Goal: Transaction & Acquisition: Obtain resource

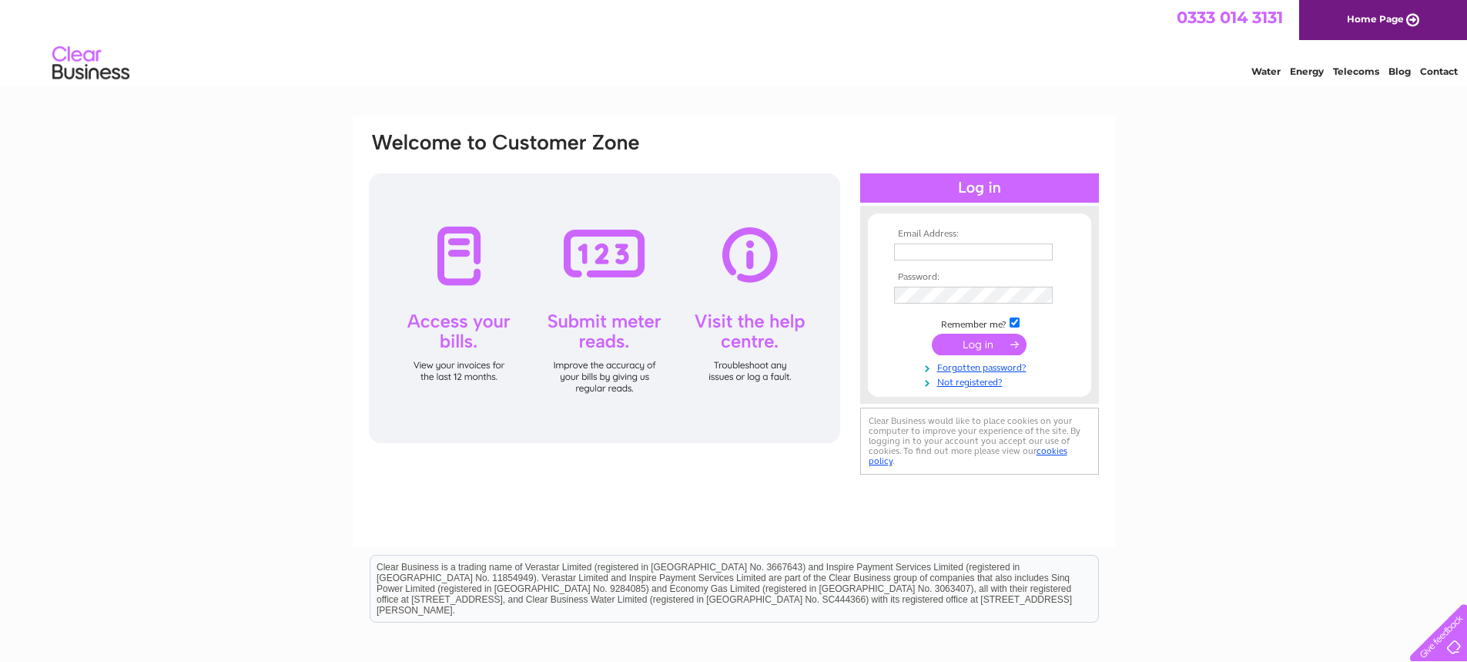
type input "sw@hastingslegal.co.uk"
click at [991, 347] on input "submit" at bounding box center [979, 345] width 95 height 22
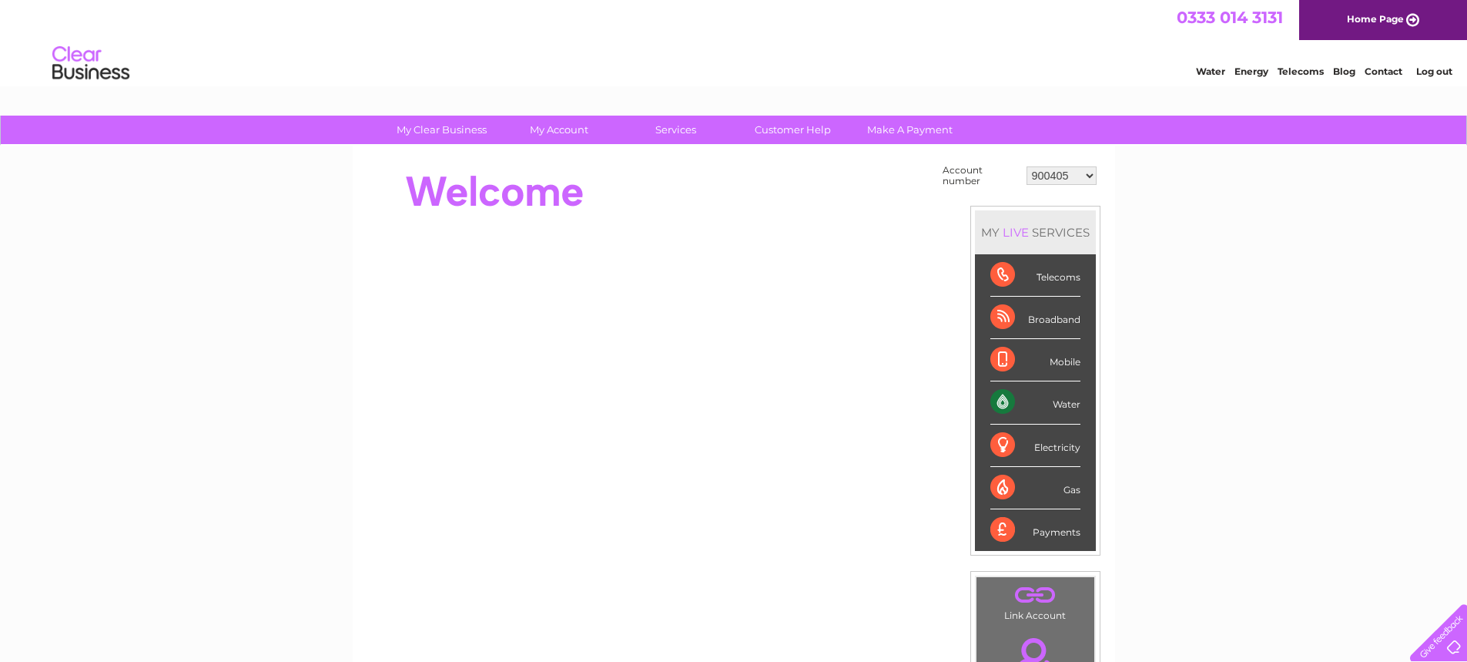
click at [1006, 406] on div "Water" at bounding box center [1036, 402] width 90 height 42
click at [1059, 177] on select "900405 900407 30274669" at bounding box center [1062, 175] width 70 height 18
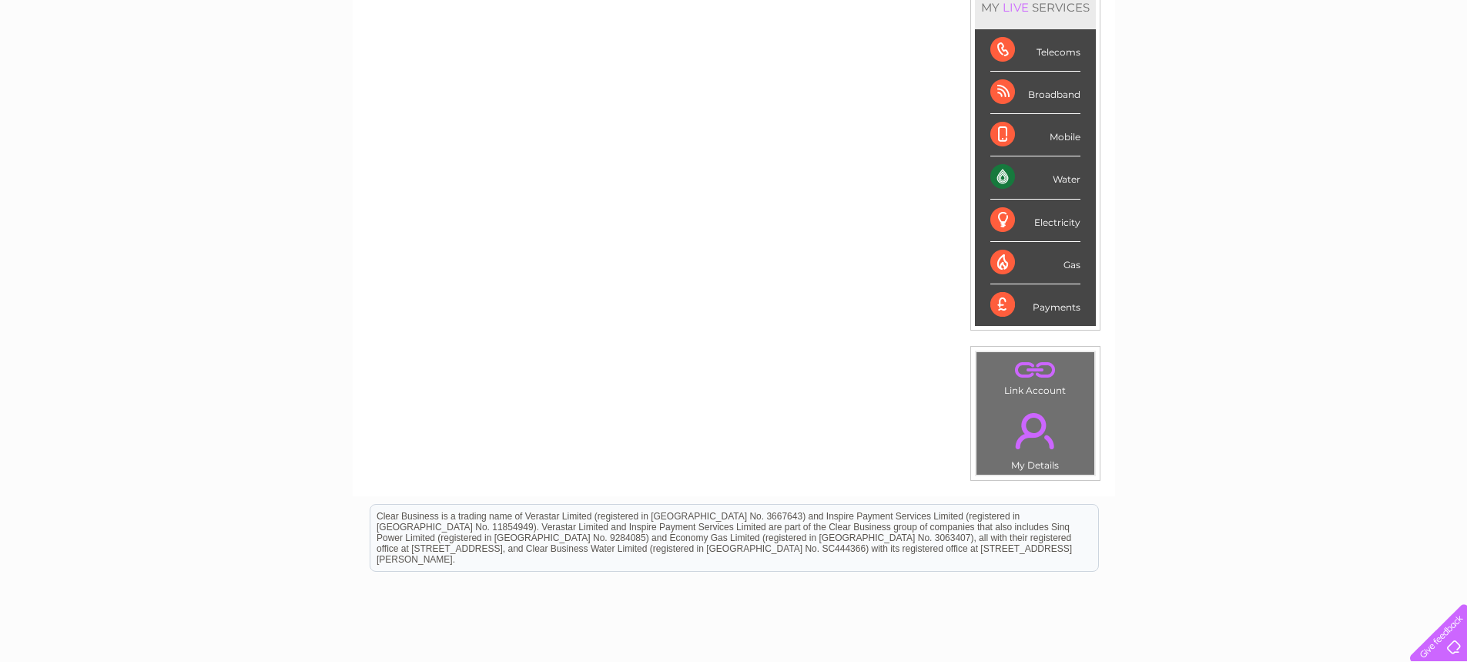
scroll to position [26, 0]
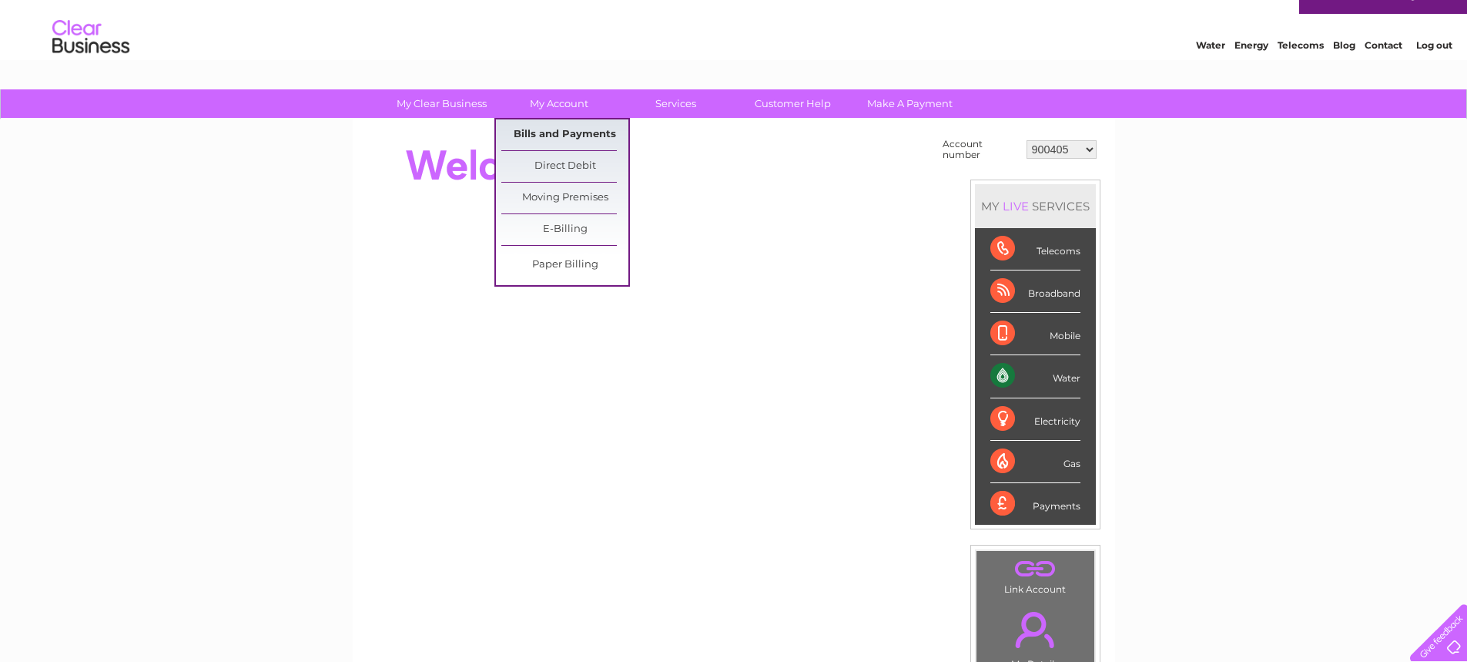
click at [565, 127] on link "Bills and Payments" at bounding box center [564, 134] width 127 height 31
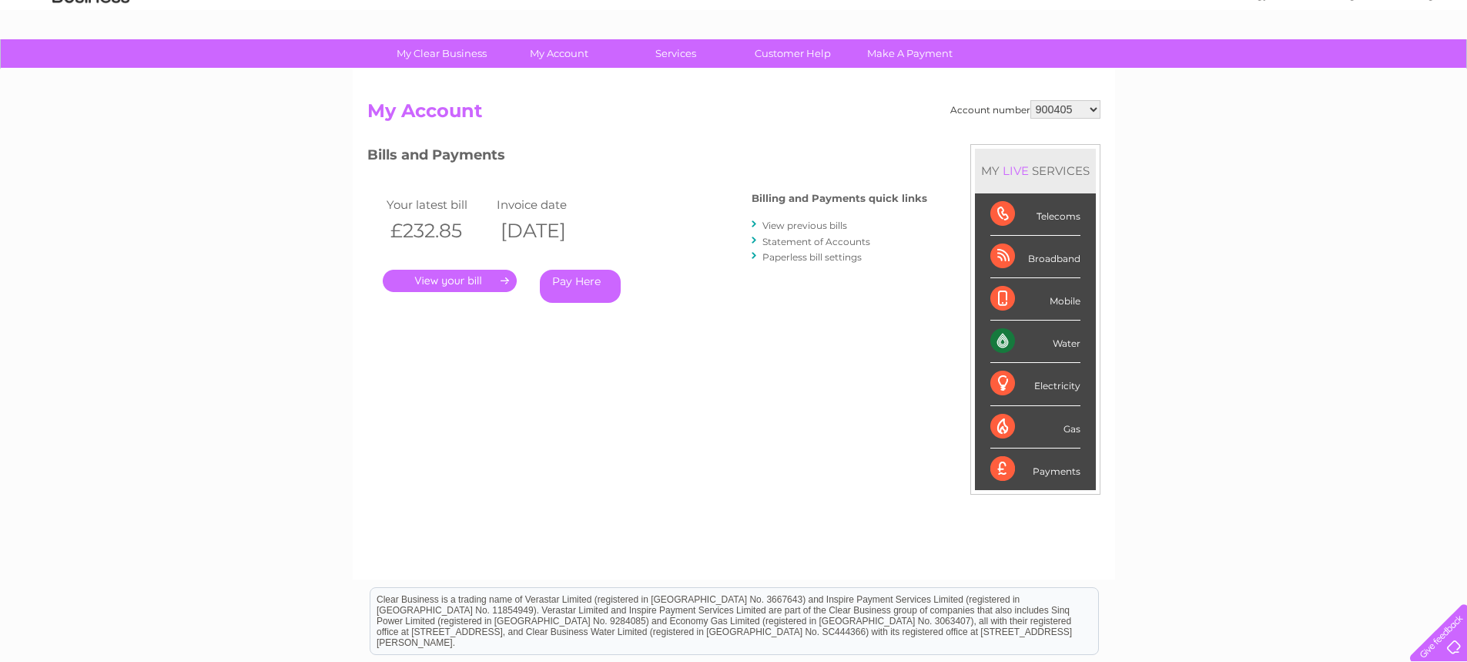
scroll to position [231, 0]
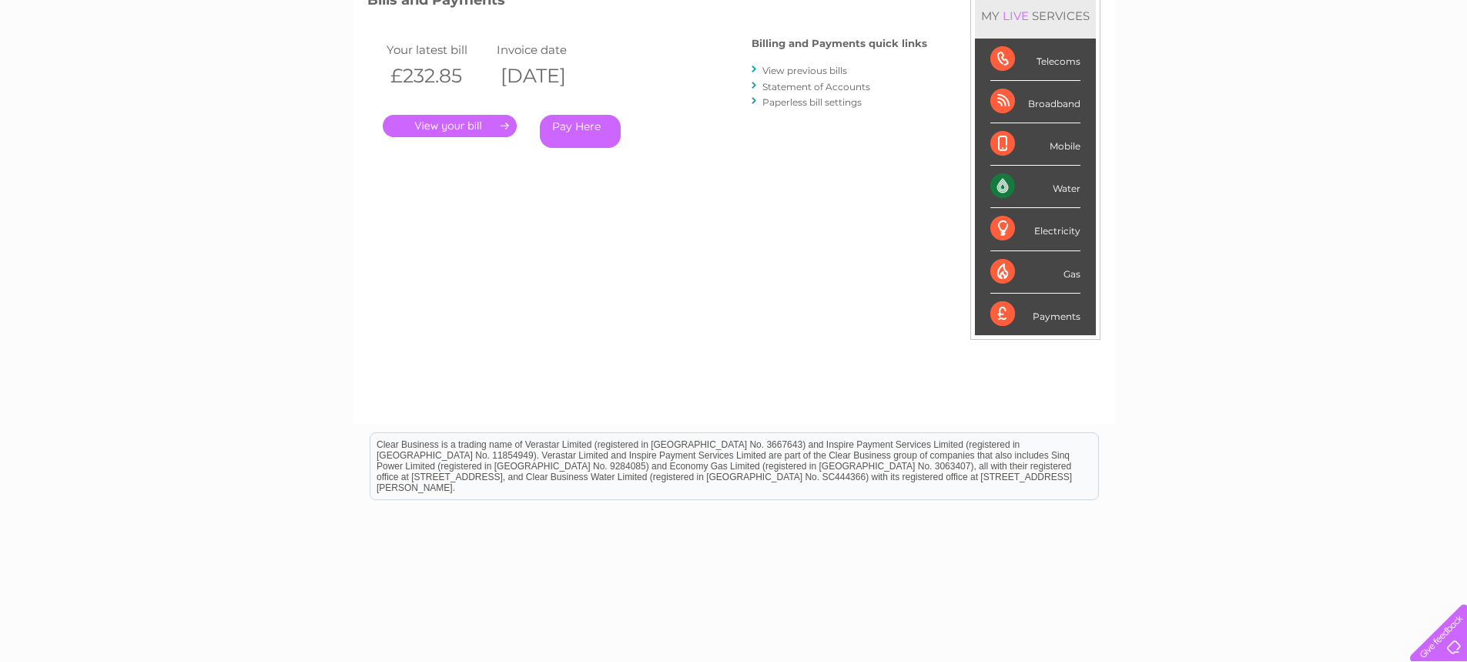
click at [485, 125] on link "." at bounding box center [450, 126] width 134 height 22
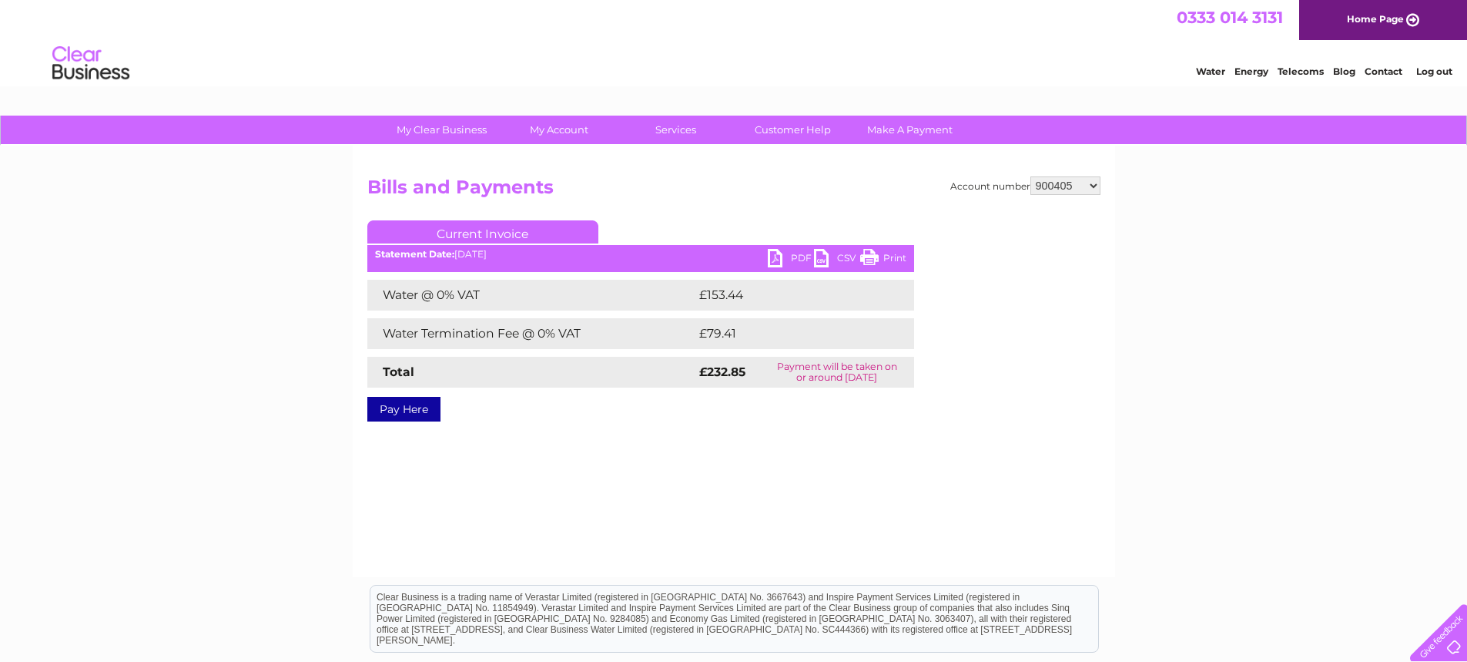
click at [779, 253] on link "PDF" at bounding box center [791, 260] width 46 height 22
drag, startPoint x: 899, startPoint y: 260, endPoint x: 1203, endPoint y: 564, distance: 429.7
click at [899, 260] on link "Print" at bounding box center [883, 260] width 46 height 22
click at [1090, 188] on select "900405 900407 30274669" at bounding box center [1066, 185] width 70 height 18
select select "900407"
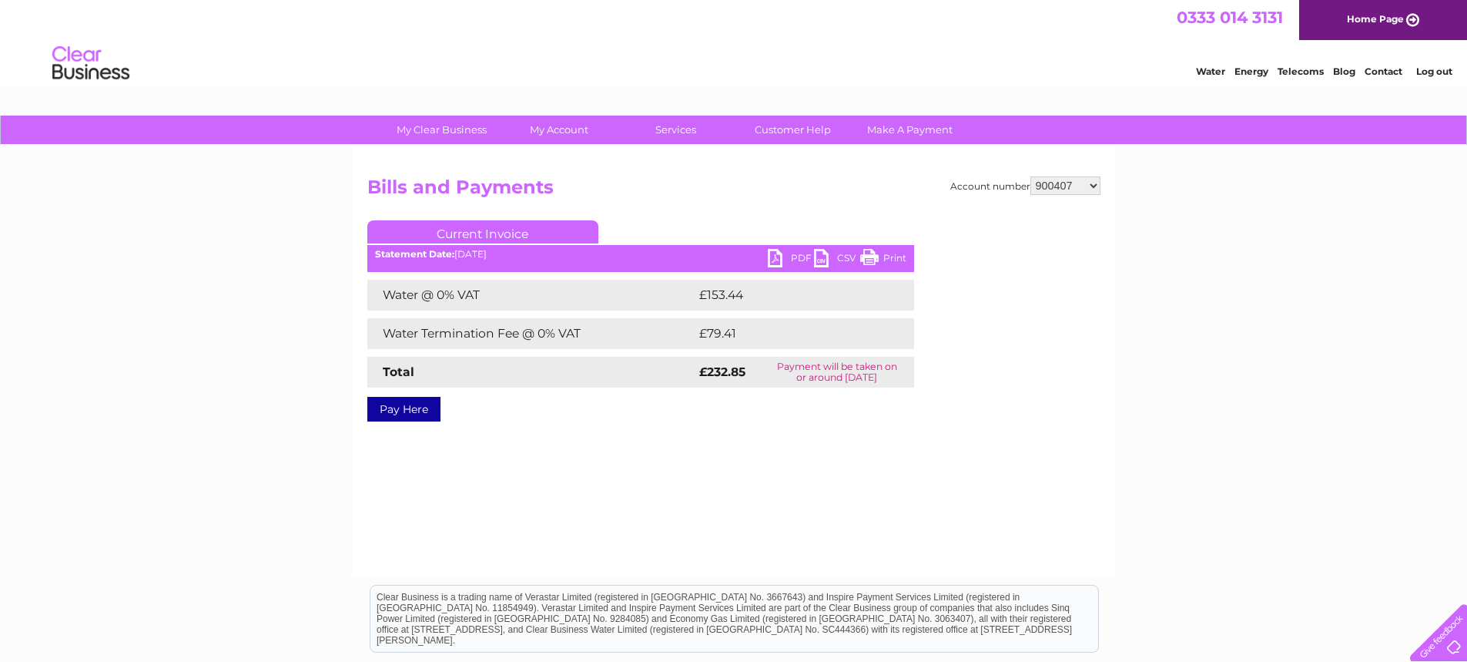
click at [1031, 176] on select "900405 900407 30274669" at bounding box center [1066, 185] width 70 height 18
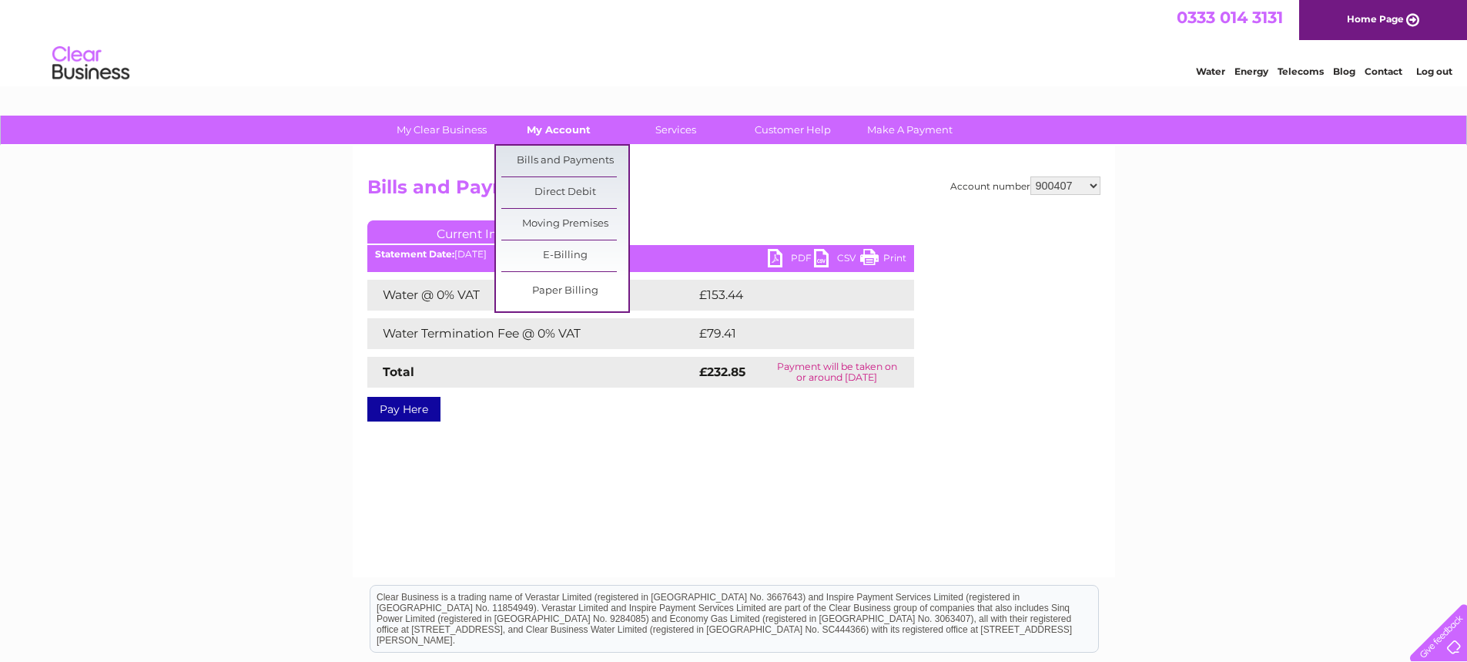
click at [558, 129] on link "My Account" at bounding box center [558, 130] width 127 height 29
click at [567, 156] on link "Bills and Payments" at bounding box center [564, 161] width 127 height 31
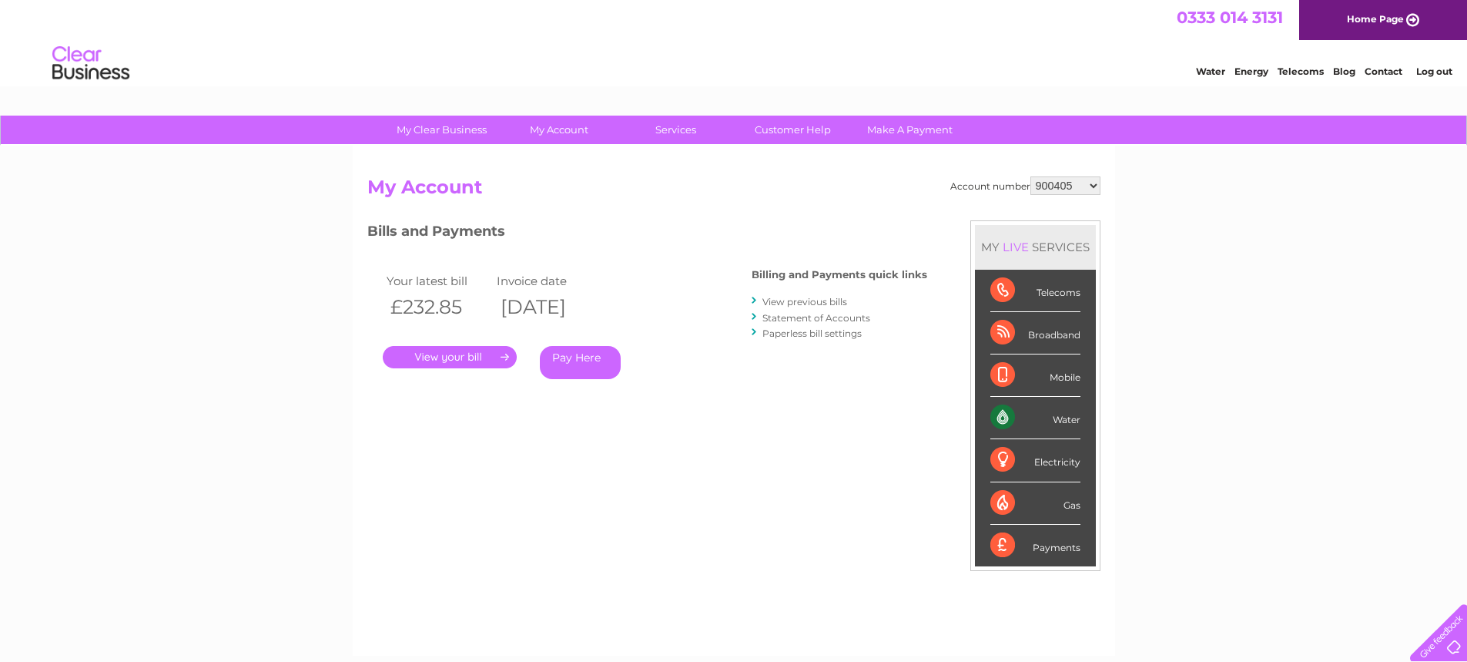
click at [491, 353] on link "." at bounding box center [450, 357] width 134 height 22
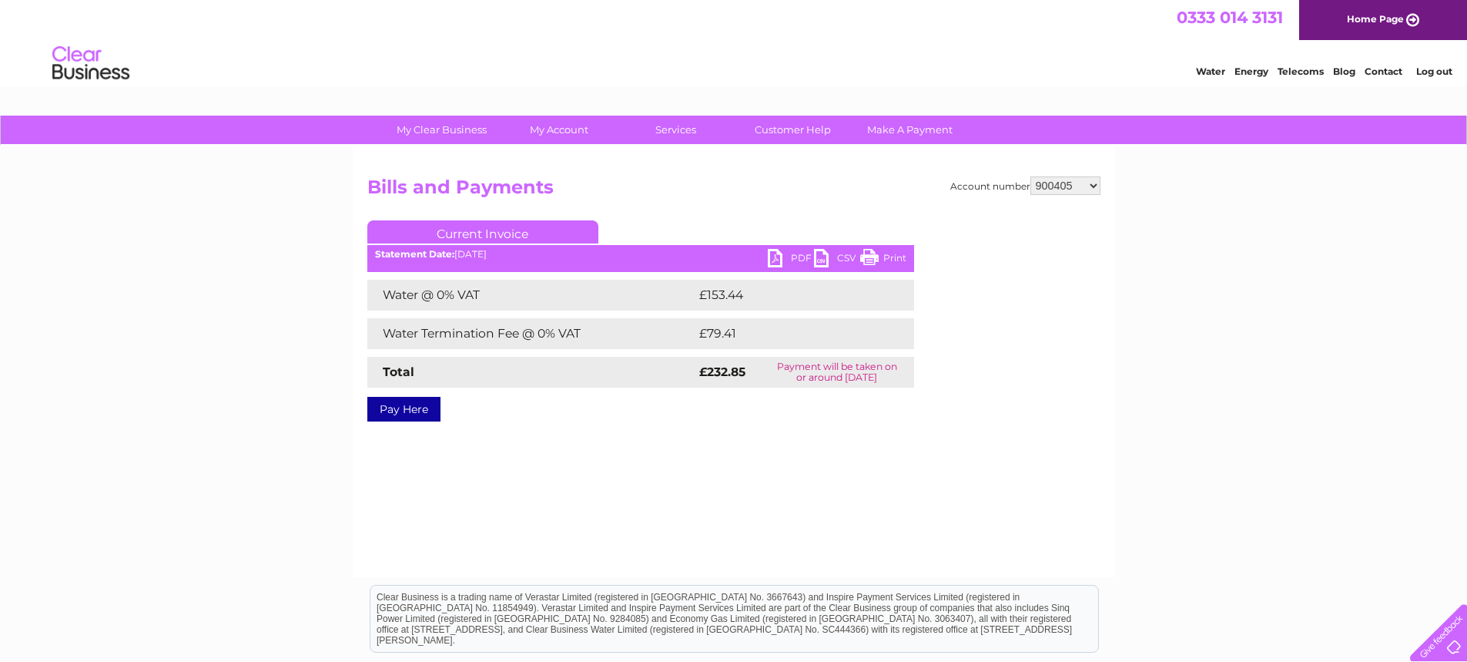
click at [780, 261] on link "PDF" at bounding box center [791, 260] width 46 height 22
click at [773, 258] on link "PDF" at bounding box center [791, 260] width 46 height 22
click at [743, 585] on div "Clear Business is a trading name of Verastar Limited (registered in [GEOGRAPHIC…" at bounding box center [735, 618] width 728 height 66
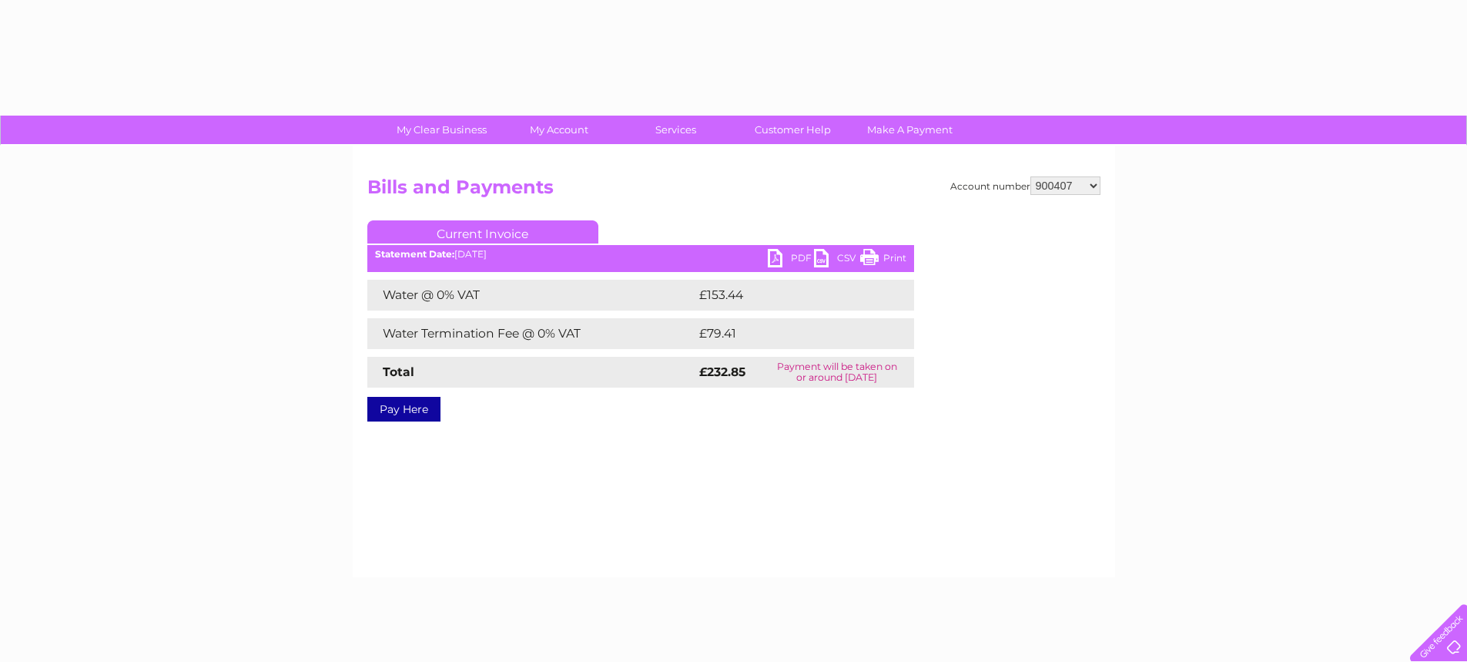
select select "900407"
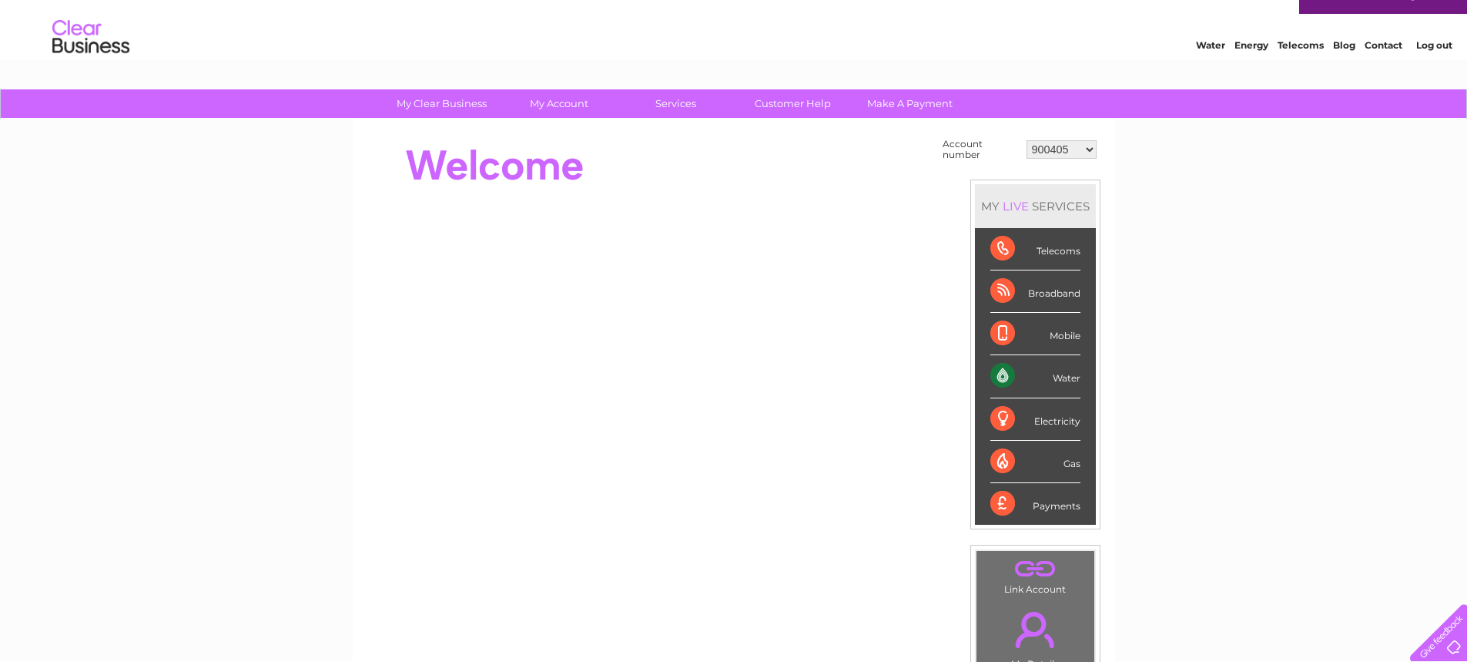
click at [1061, 162] on td "900405 900407 30274669" at bounding box center [1062, 149] width 78 height 29
select select "30274669"
click at [1027, 140] on select "900405 900407 30274669" at bounding box center [1062, 149] width 70 height 18
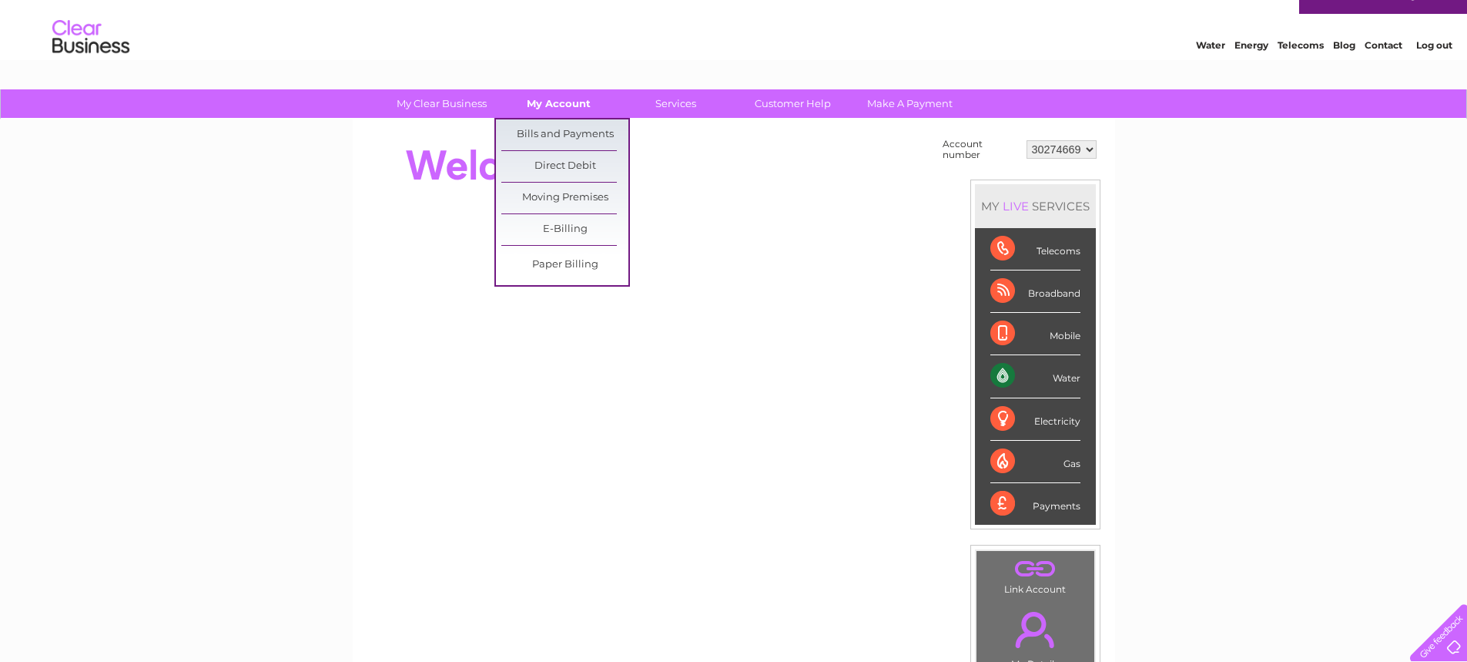
click at [574, 103] on link "My Account" at bounding box center [558, 103] width 127 height 29
click at [582, 125] on link "Bills and Payments" at bounding box center [564, 134] width 127 height 31
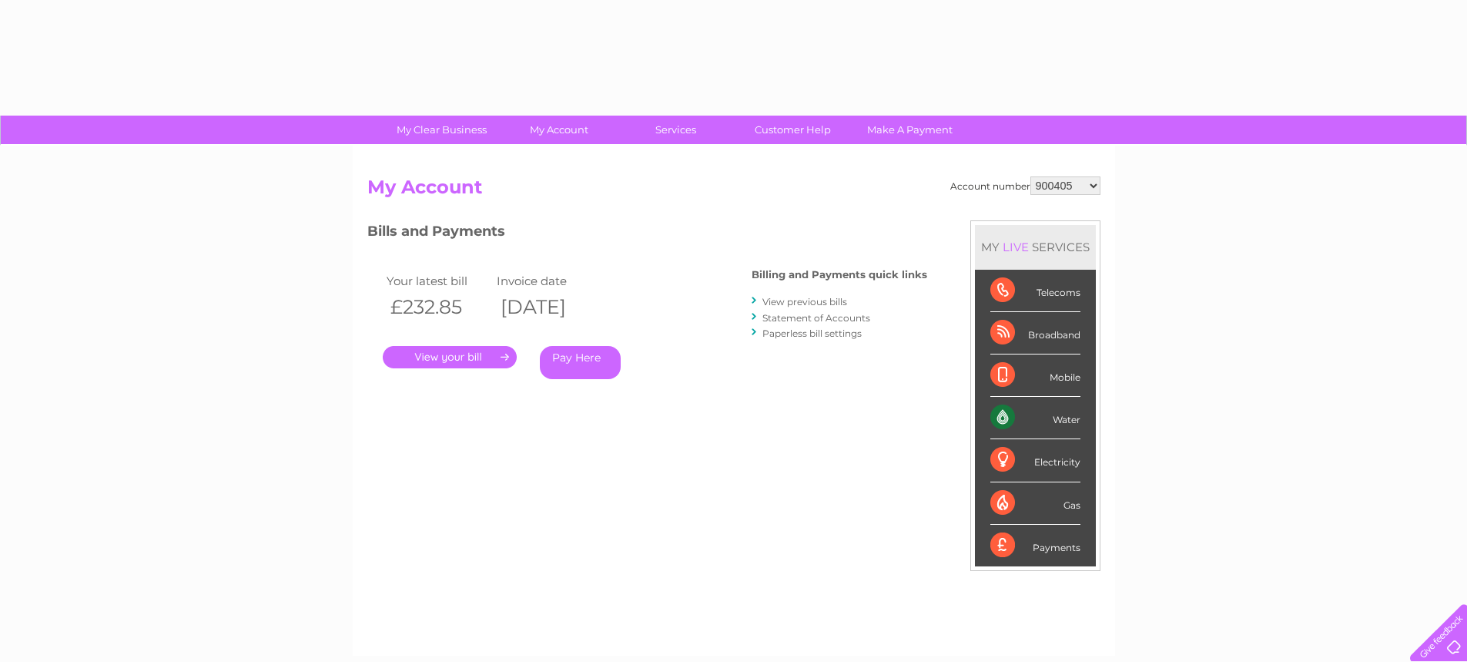
click at [594, 432] on div "Account number 900405 900407 30274669 My Account MY LIVE SERVICES Telecoms Broa…" at bounding box center [733, 408] width 733 height 464
click at [1094, 186] on select "900405 900407 30274669" at bounding box center [1066, 185] width 70 height 18
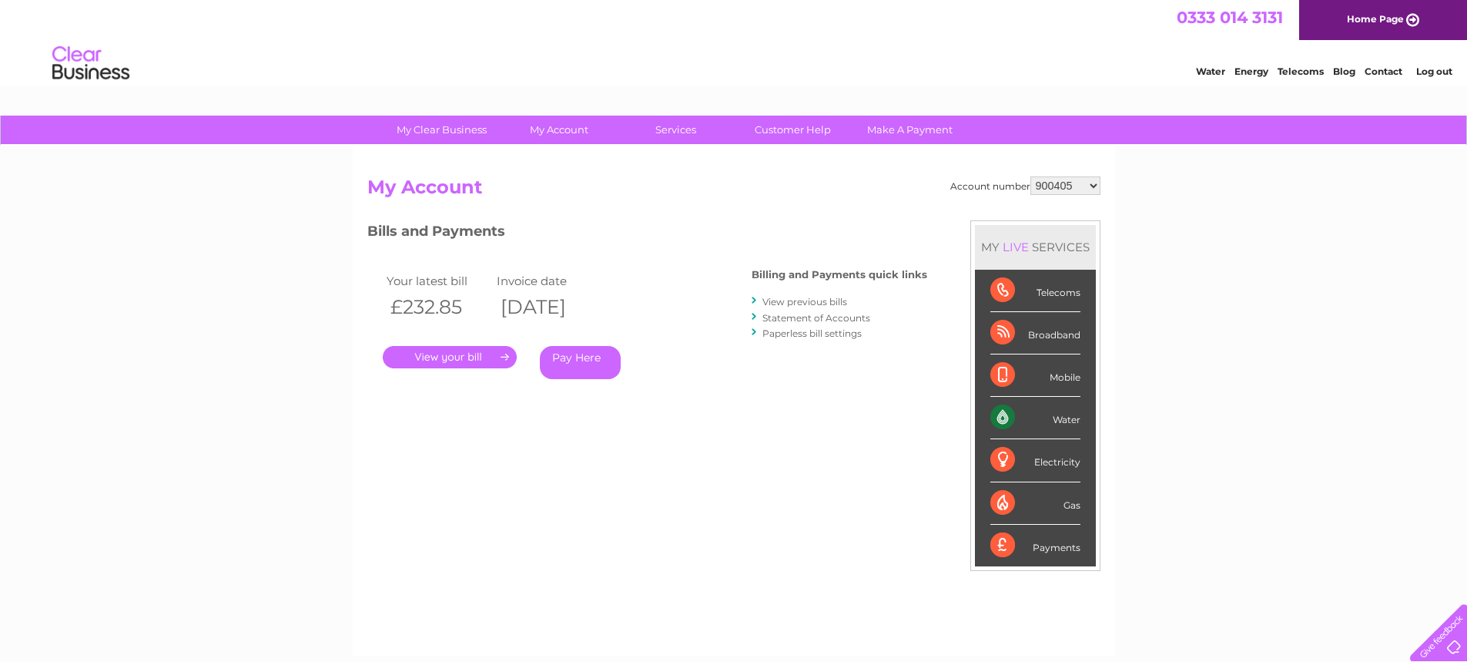
select select "900407"
click at [1031, 176] on select "900405 900407 30274669" at bounding box center [1066, 185] width 70 height 18
click at [867, 444] on div "Account number 900405 900407 30274669 My Account MY LIVE SERVICES Telecoms Broa…" at bounding box center [733, 408] width 733 height 464
click at [495, 356] on link "." at bounding box center [450, 357] width 134 height 22
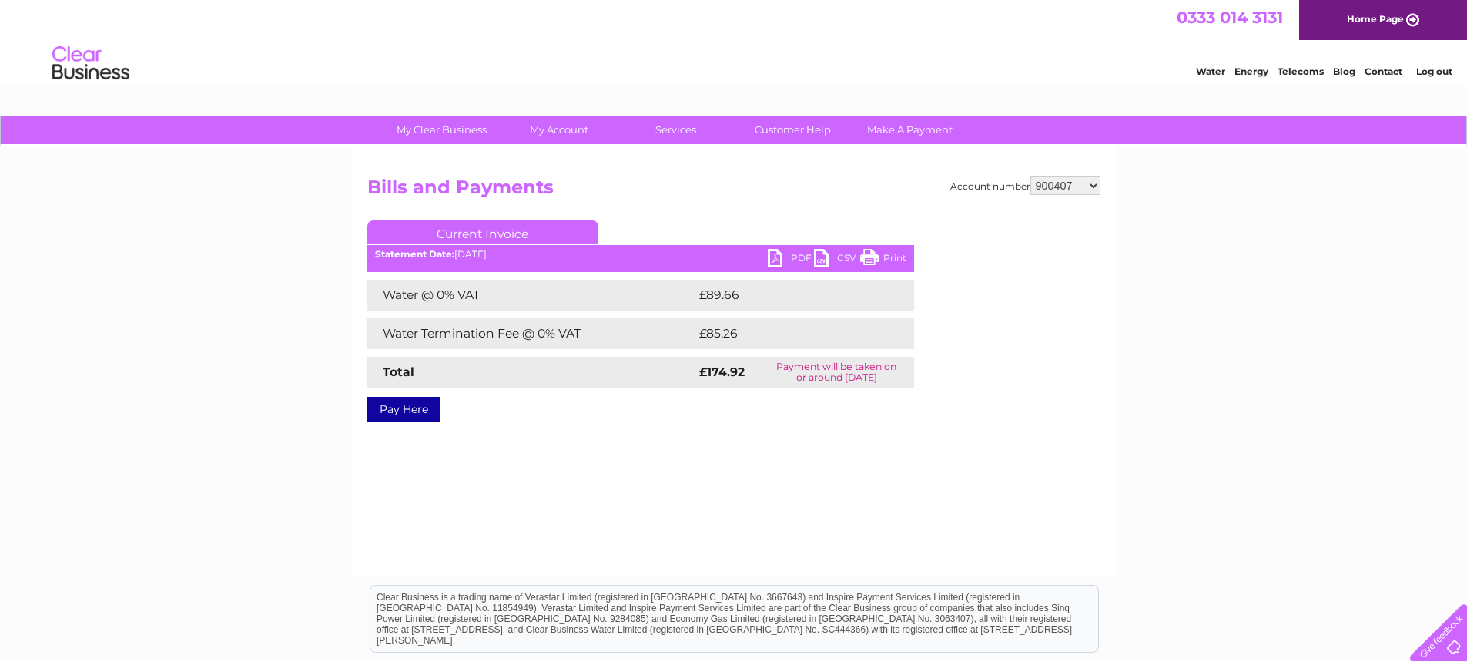
click at [780, 257] on link "PDF" at bounding box center [791, 260] width 46 height 22
click at [1118, 441] on div "My Clear Business Login Details My Details My Preferences Link Account My Accou…" at bounding box center [733, 478] width 1467 height 725
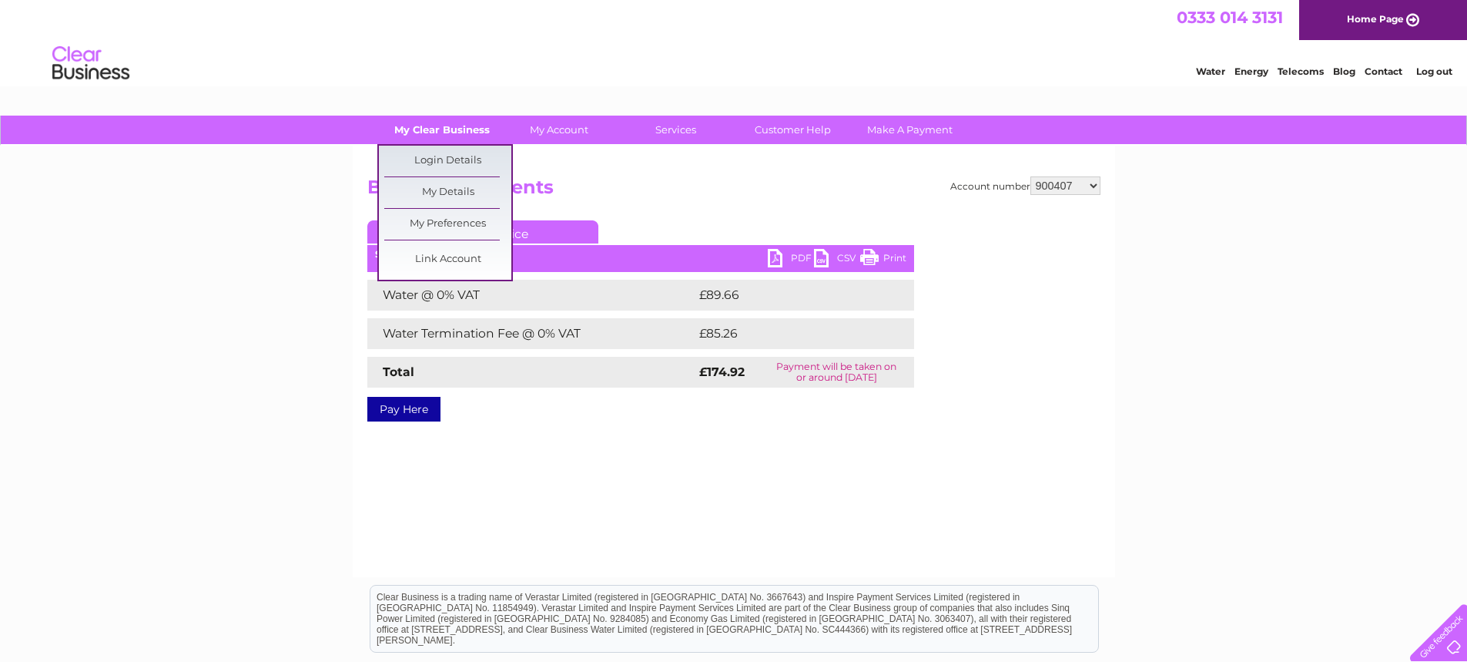
click at [473, 139] on link "My Clear Business" at bounding box center [441, 130] width 127 height 29
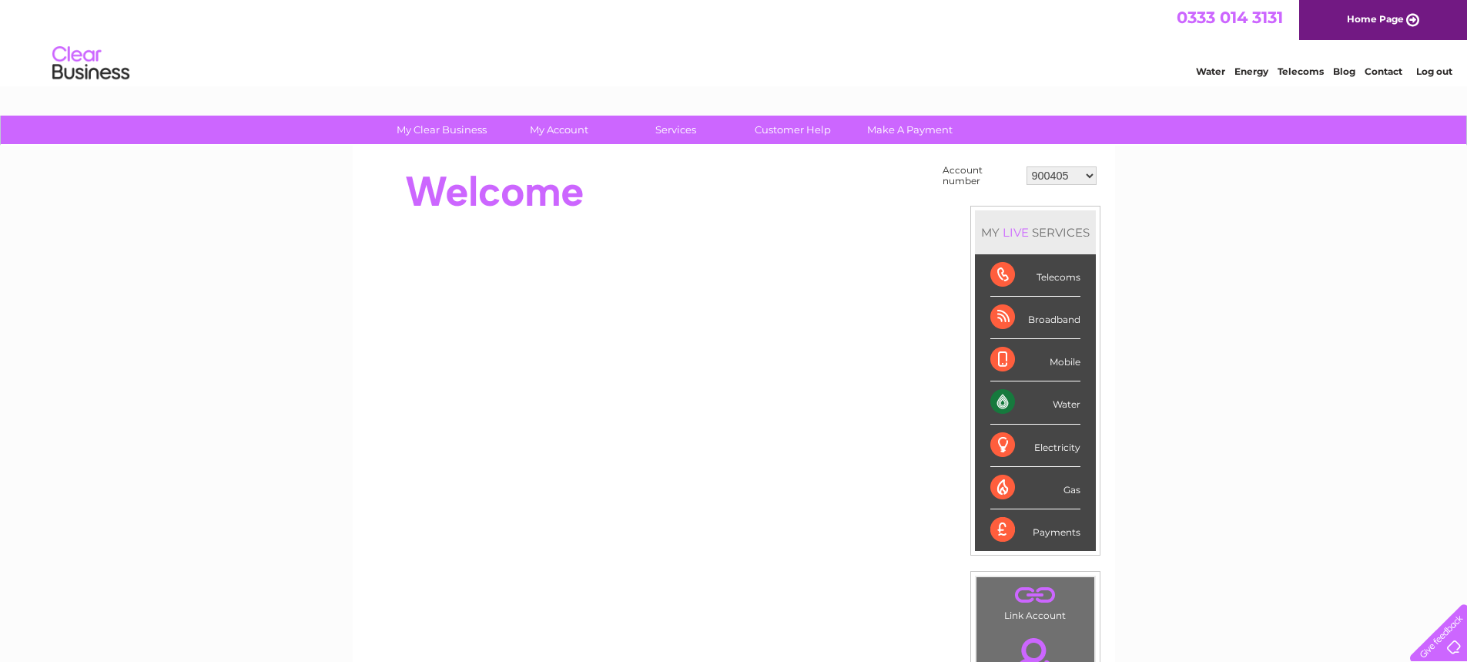
click at [1172, 359] on div "My Clear Business Login Details My Details My Preferences Link Account My Accou…" at bounding box center [733, 550] width 1467 height 869
click at [1088, 174] on select "900405 900407 30274669" at bounding box center [1062, 175] width 70 height 18
select select "900407"
click at [1027, 166] on select "900405 900407 30274669" at bounding box center [1062, 175] width 70 height 18
click at [1149, 263] on div "My Clear Business Login Details My Details My Preferences Link Account My Accou…" at bounding box center [733, 550] width 1467 height 869
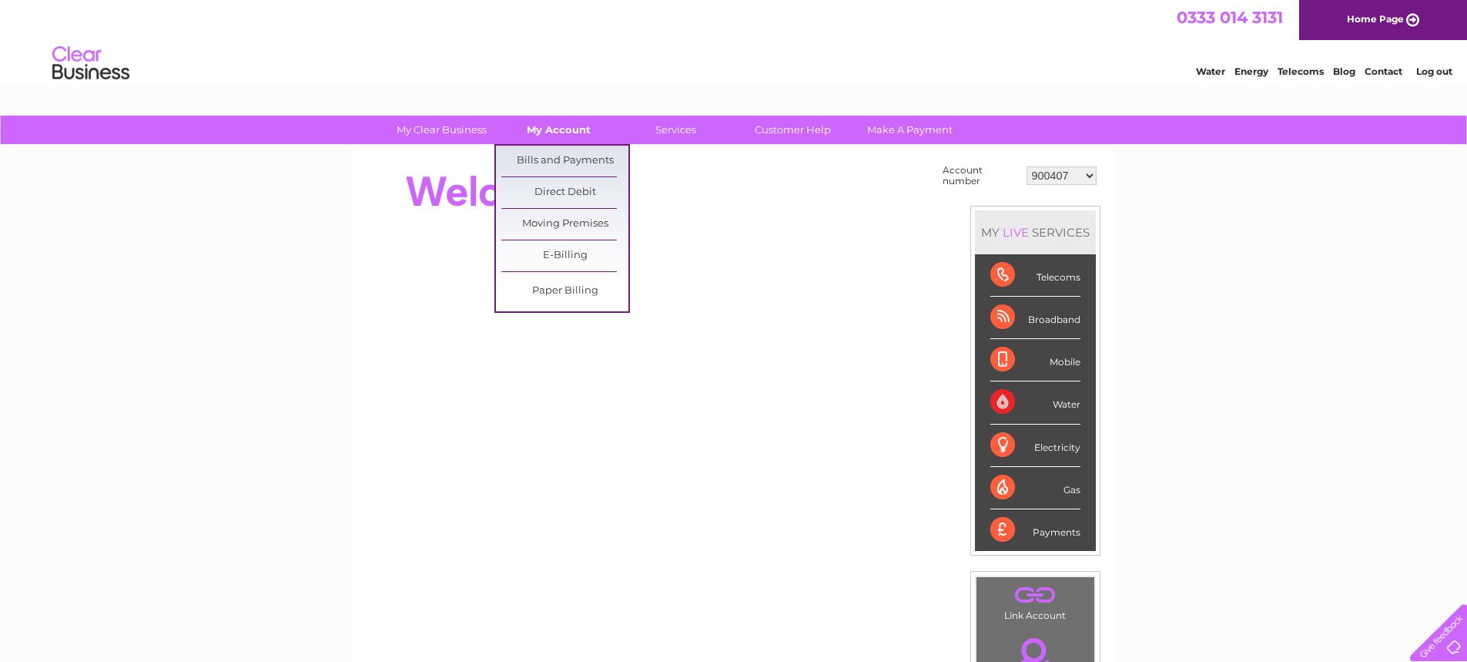
click at [591, 126] on link "My Account" at bounding box center [558, 130] width 127 height 29
click at [572, 165] on link "Bills and Payments" at bounding box center [564, 161] width 127 height 31
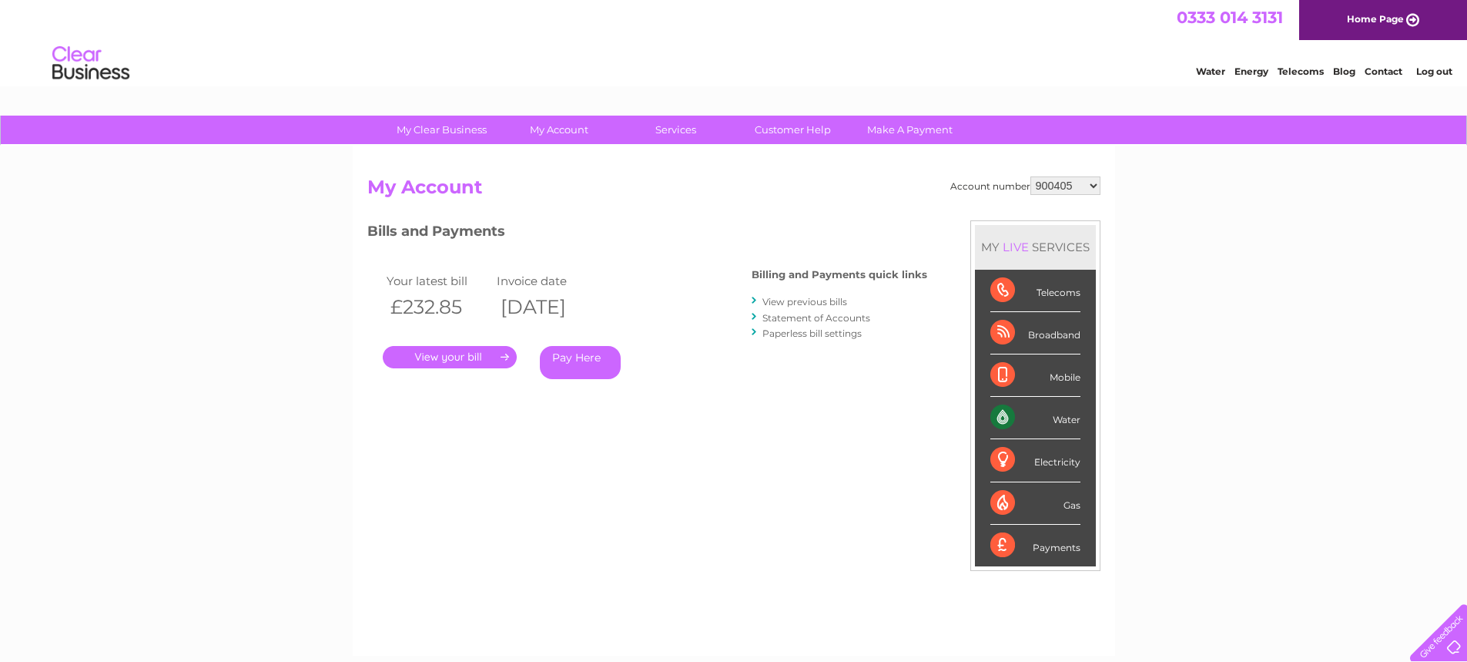
click at [1095, 186] on select "900405 900407 30274669" at bounding box center [1066, 185] width 70 height 18
select select "900407"
click at [1031, 176] on select "900405 900407 30274669" at bounding box center [1066, 185] width 70 height 18
click at [1056, 220] on div "MY LIVE SERVICES Telecoms Broadband Mobile Water Electricity Gas Payments" at bounding box center [1036, 395] width 130 height 350
click at [739, 226] on h3 "Bills and Payments" at bounding box center [647, 233] width 560 height 27
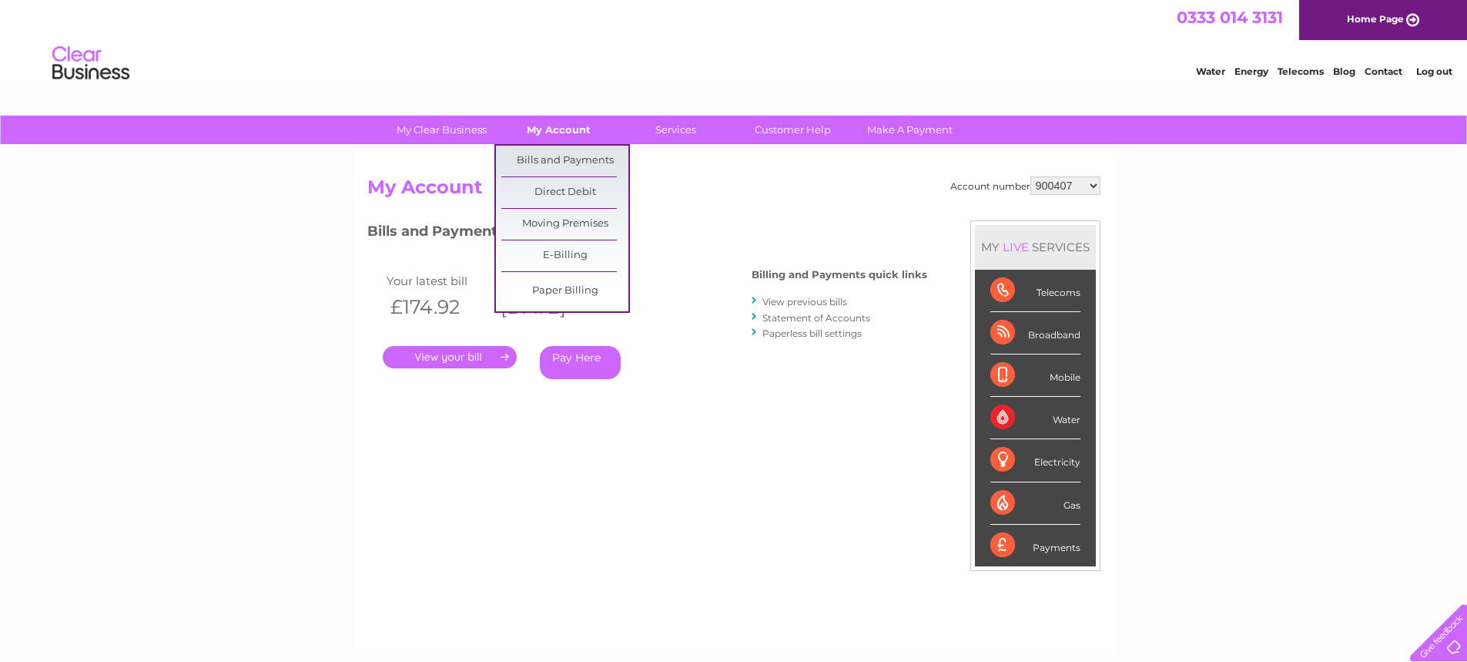
click at [574, 129] on link "My Account" at bounding box center [558, 130] width 127 height 29
click at [572, 158] on link "Bills and Payments" at bounding box center [564, 161] width 127 height 31
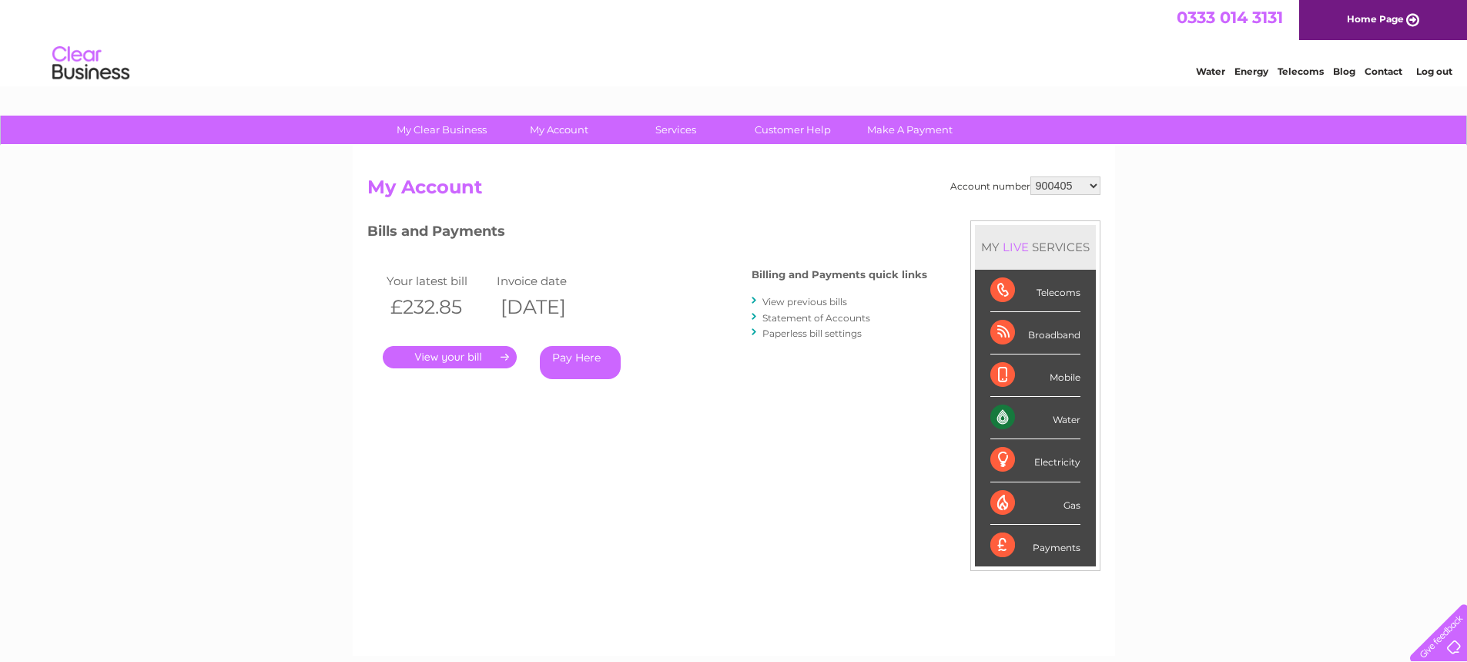
click at [1094, 186] on select "900405 900407 30274669" at bounding box center [1066, 185] width 70 height 18
select select "900407"
click at [1031, 176] on select "900405 900407 30274669" at bounding box center [1066, 185] width 70 height 18
click at [733, 413] on div "Bills and Payments Billing and Payments quick links View previous bills Stateme…" at bounding box center [647, 321] width 560 height 203
click at [458, 353] on link "." at bounding box center [450, 357] width 134 height 22
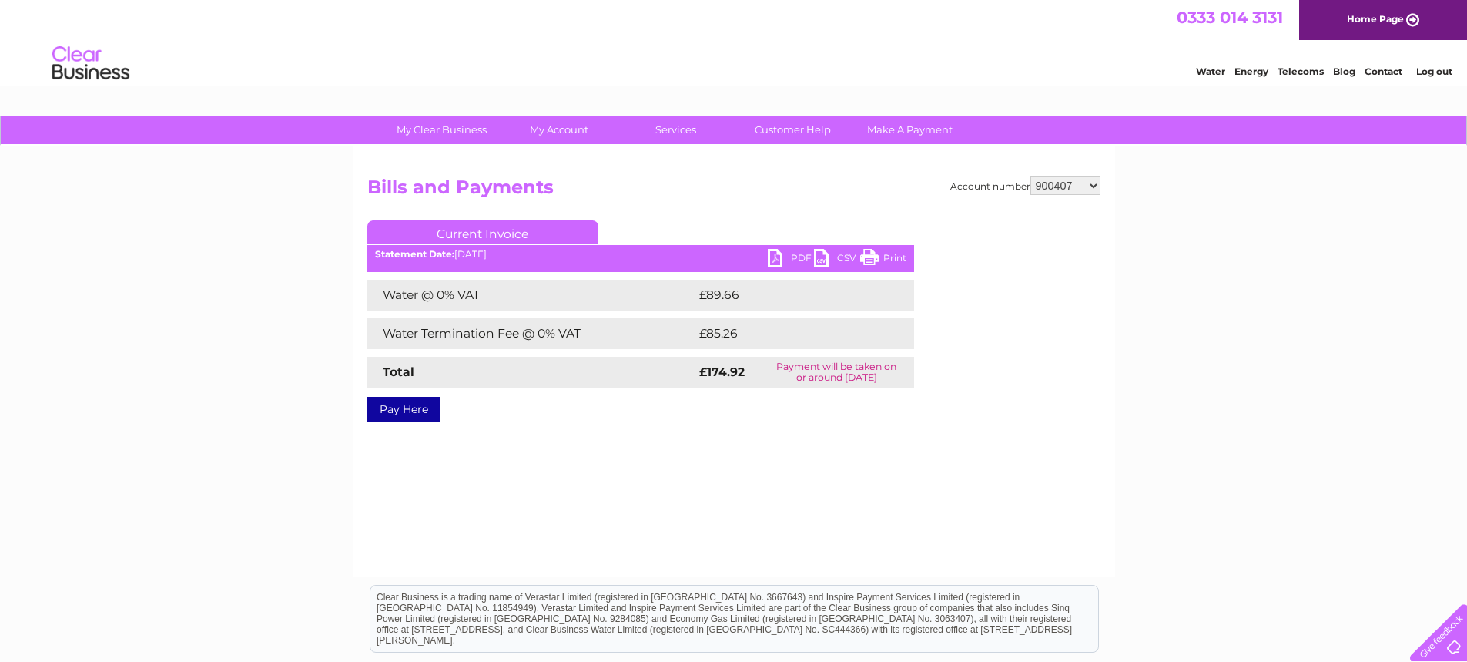
click at [770, 257] on link "PDF" at bounding box center [791, 260] width 46 height 22
